Goal: Task Accomplishment & Management: Manage account settings

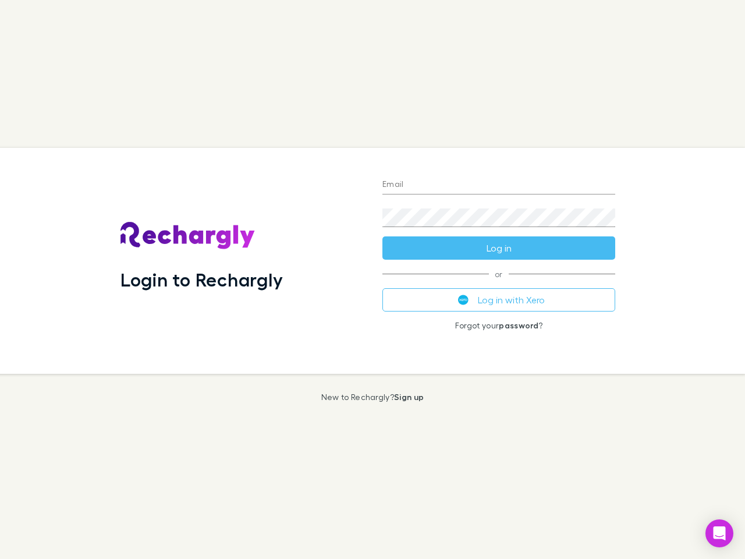
click at [372, 279] on div "Login to Rechargly" at bounding box center [242, 261] width 262 height 226
click at [499, 185] on input "Email" at bounding box center [498, 185] width 233 height 19
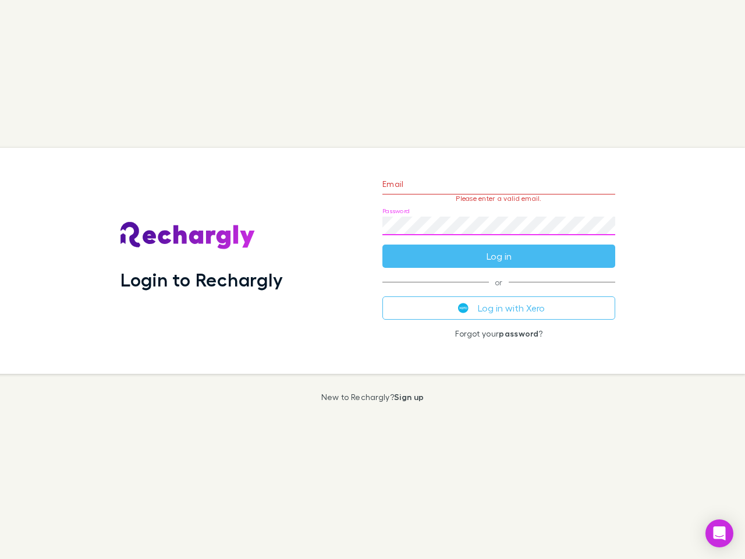
click at [499, 248] on form "Email Please enter a valid email. Password Log in" at bounding box center [498, 216] width 233 height 101
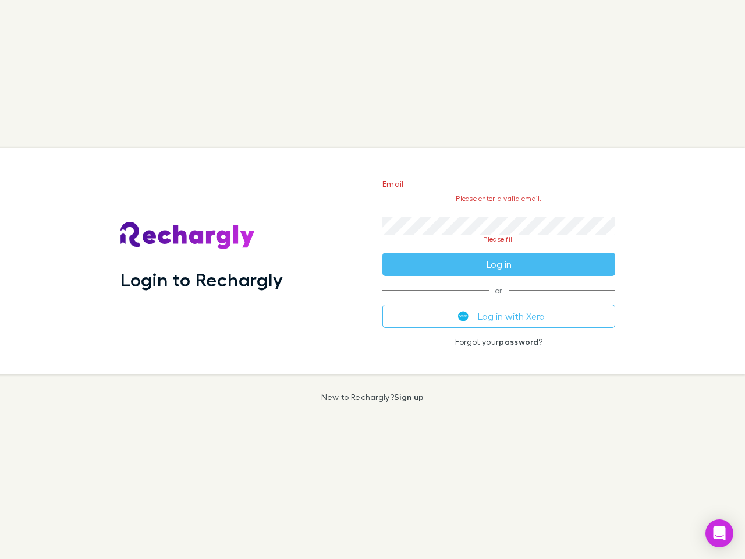
click at [499, 300] on div "Email Please enter a valid email. Password Please fill Log in or Log in with Xe…" at bounding box center [498, 261] width 251 height 226
click at [719, 533] on icon "Open Intercom Messenger" at bounding box center [719, 533] width 12 height 14
